Goal: Transaction & Acquisition: Purchase product/service

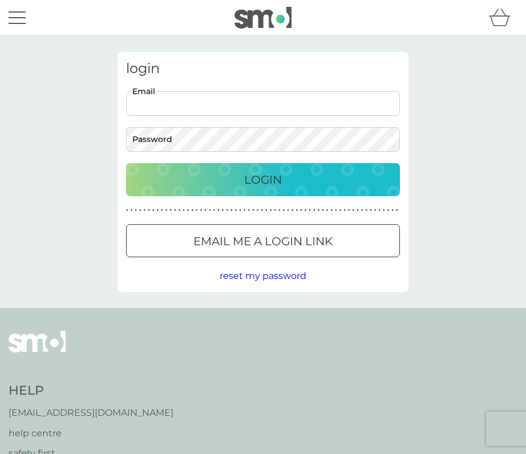
click at [163, 107] on input "Email" at bounding box center [263, 103] width 274 height 25
paste input "[PERSON_NAME][EMAIL_ADDRESS][DOMAIN_NAME]"
type input "[PERSON_NAME][EMAIL_ADDRESS][DOMAIN_NAME]"
click at [126, 163] on button "Login" at bounding box center [263, 179] width 274 height 33
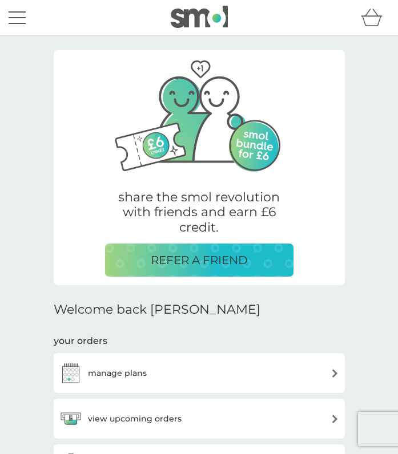
click at [22, 19] on button "menu" at bounding box center [17, 18] width 17 height 22
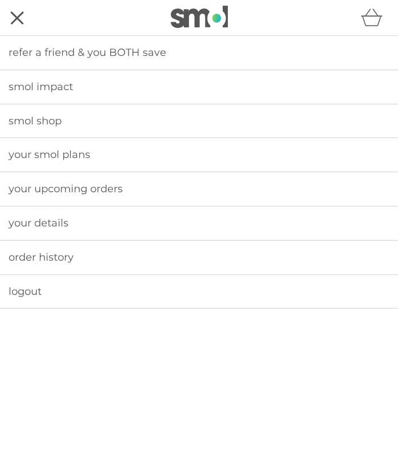
click at [64, 192] on span "your upcoming orders" at bounding box center [66, 189] width 114 height 13
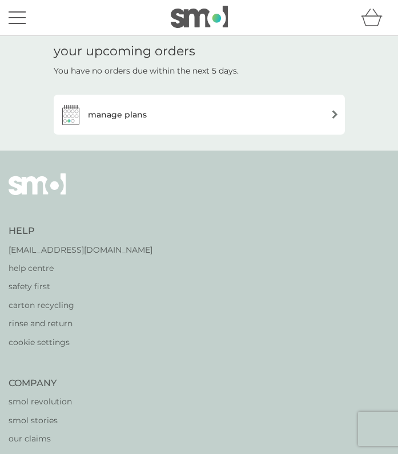
click at [23, 23] on div "menu" at bounding box center [17, 24] width 17 height 2
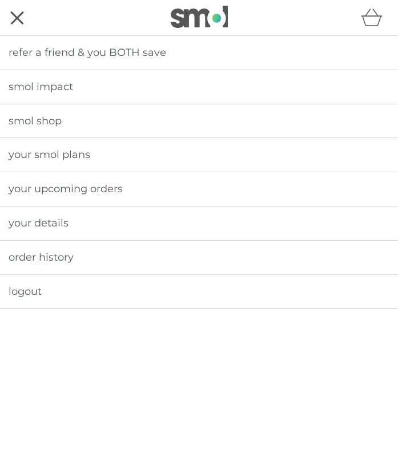
click at [28, 113] on link "smol shop" at bounding box center [199, 121] width 398 height 34
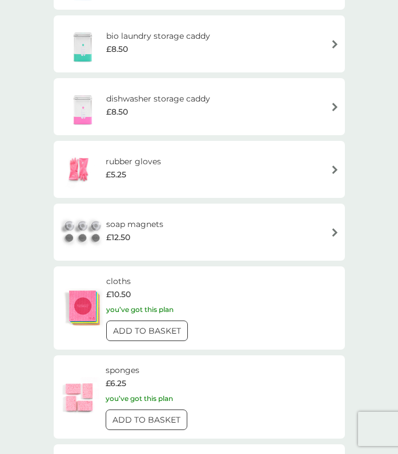
scroll to position [680, 0]
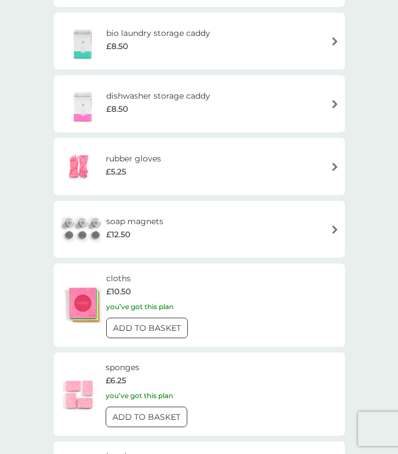
click at [176, 104] on div "£8.50" at bounding box center [158, 109] width 104 height 13
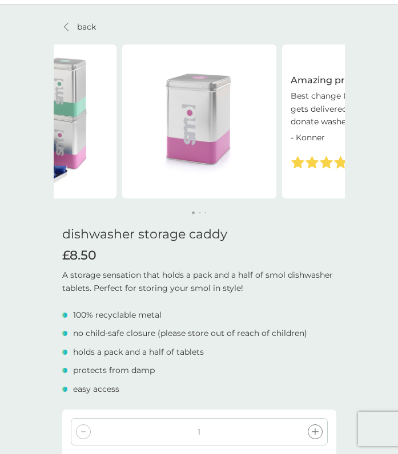
scroll to position [33, 0]
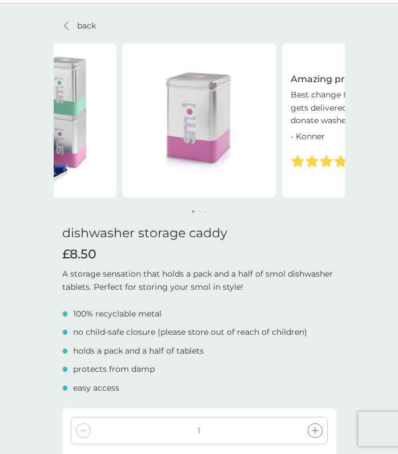
click at [77, 28] on p "back" at bounding box center [86, 25] width 19 height 13
